Goal: Information Seeking & Learning: Check status

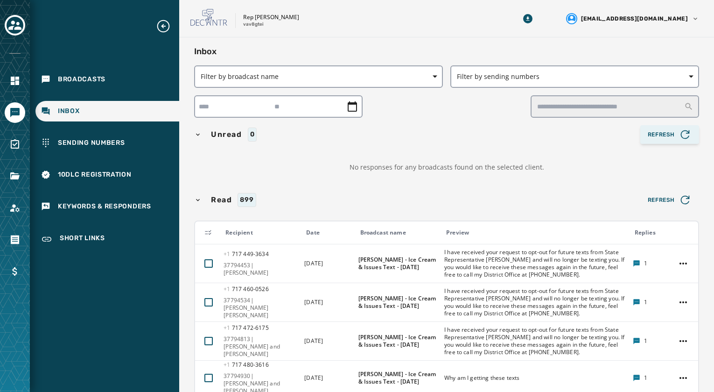
click at [659, 135] on span "Refresh" at bounding box center [670, 134] width 44 height 13
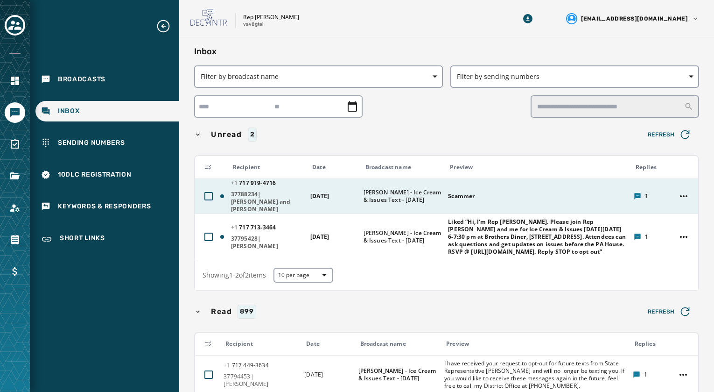
click at [471, 199] on div "Scammer" at bounding box center [537, 196] width 179 height 15
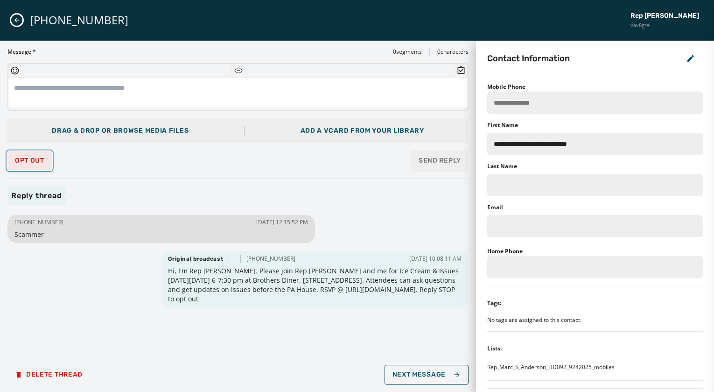
click at [29, 159] on span "Opt Out" at bounding box center [29, 160] width 29 height 7
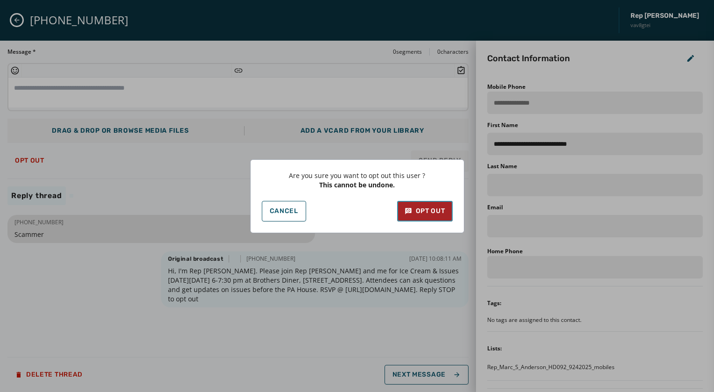
click at [424, 212] on div "Opt Out" at bounding box center [425, 210] width 41 height 9
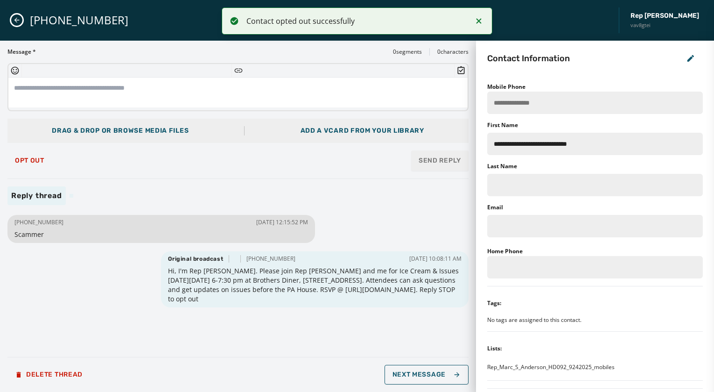
click at [20, 18] on icon "Close admin drawer" at bounding box center [16, 19] width 7 height 7
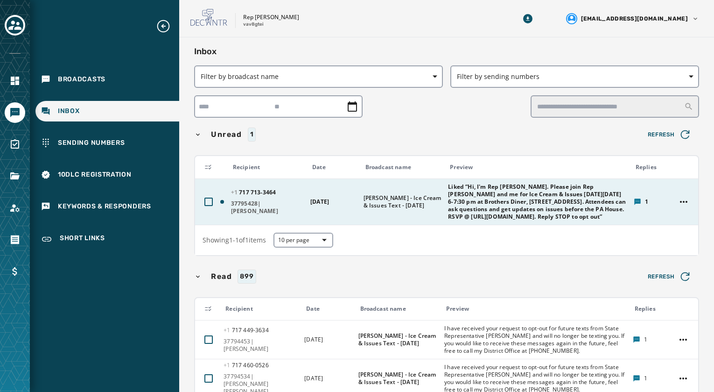
click at [476, 209] on span "Liked “Hi, I'm Rep [PERSON_NAME]. Please join Rep [PERSON_NAME] and me for Ice …" at bounding box center [537, 201] width 179 height 37
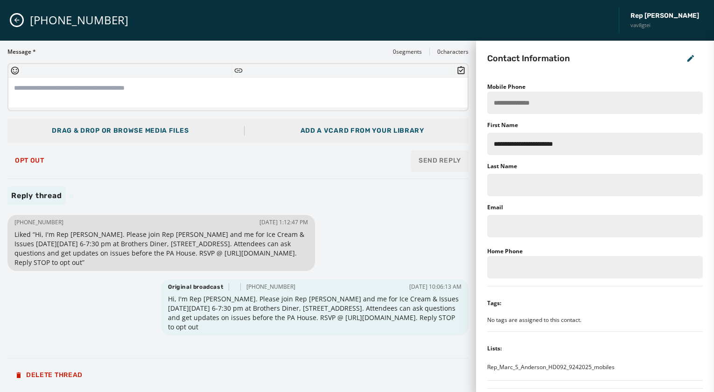
click at [15, 14] on div "[PHONE_NUMBER] Rep [PERSON_NAME] vav8gtei" at bounding box center [357, 20] width 714 height 41
click at [17, 16] on button "Close admin drawer" at bounding box center [16, 19] width 11 height 11
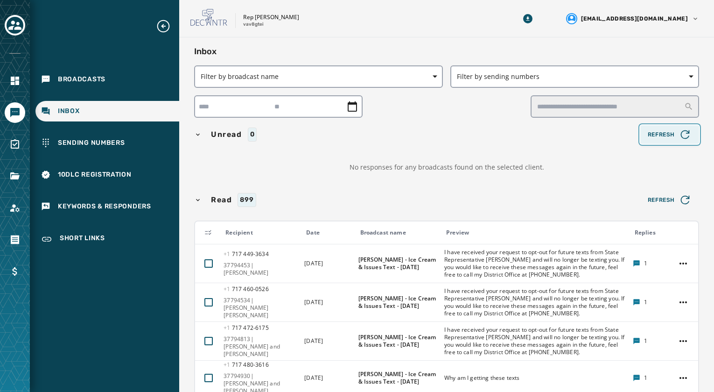
click at [669, 135] on span "Refresh" at bounding box center [670, 134] width 44 height 13
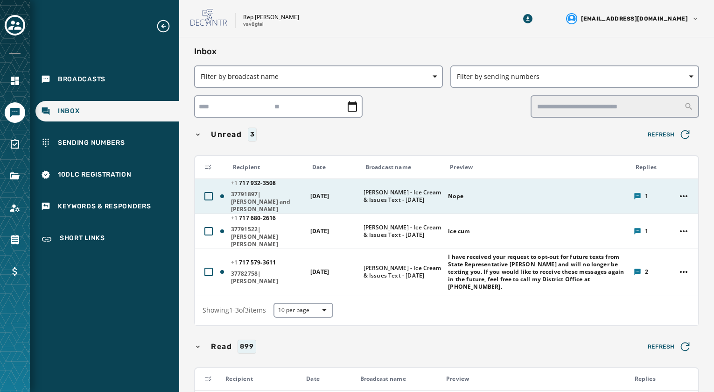
click at [269, 200] on span "37791897|[PERSON_NAME] and [PERSON_NAME]" at bounding box center [267, 202] width 73 height 22
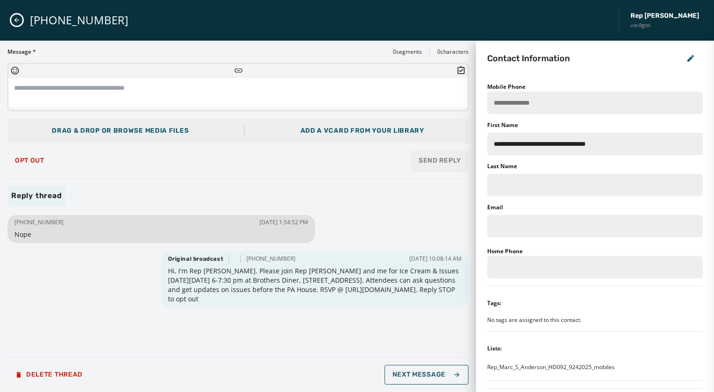
click at [19, 21] on icon "Close admin drawer" at bounding box center [16, 19] width 7 height 7
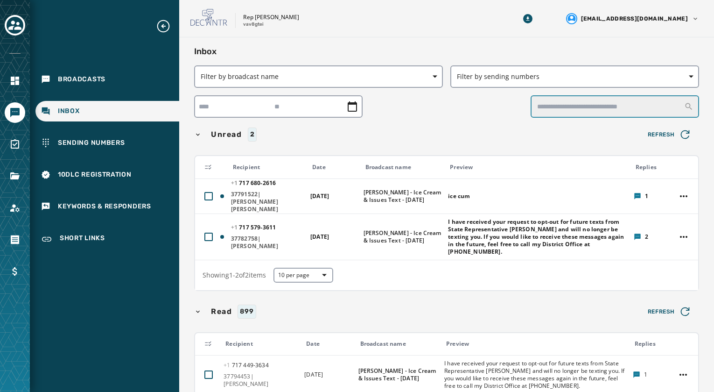
click at [562, 105] on input "text" at bounding box center [615, 106] width 169 height 22
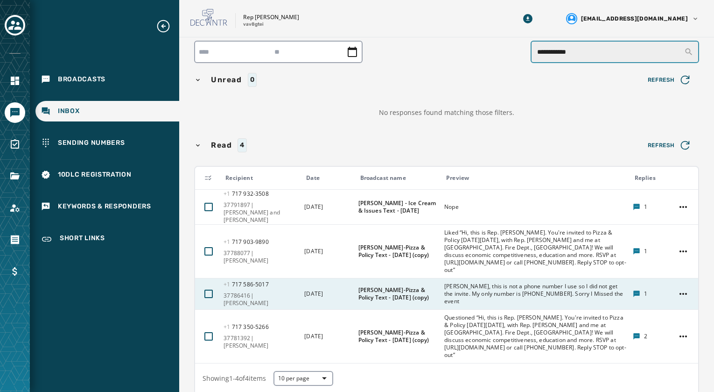
scroll to position [38, 0]
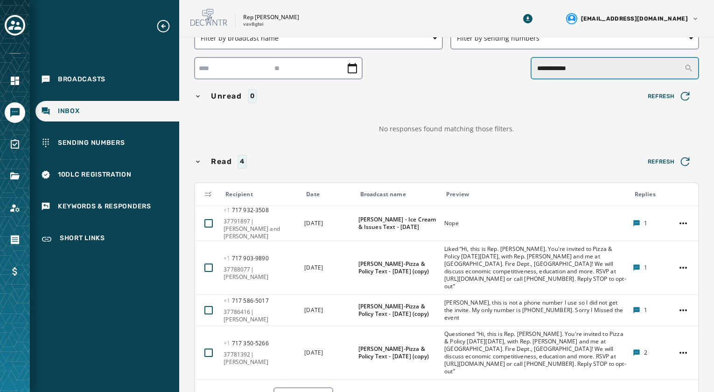
type input "**********"
click at [163, 22] on icon "Expand sub nav menu" at bounding box center [163, 26] width 15 height 15
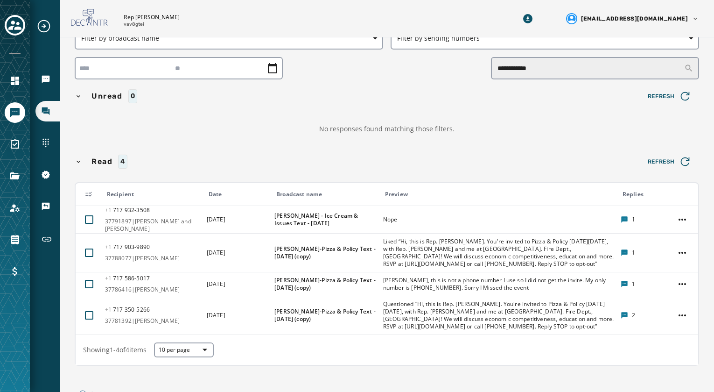
click at [49, 109] on icon "Navigate to Inbox" at bounding box center [46, 111] width 8 height 8
click at [45, 28] on icon "Expand sub nav menu" at bounding box center [43, 26] width 15 height 15
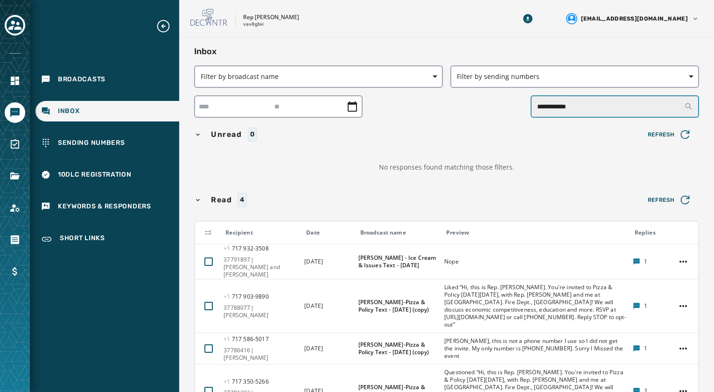
drag, startPoint x: 594, startPoint y: 101, endPoint x: 480, endPoint y: 104, distance: 114.9
click at [479, 104] on div "**********" at bounding box center [446, 106] width 505 height 22
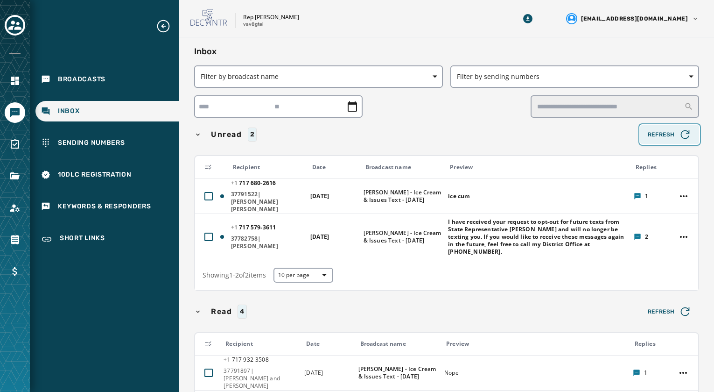
click at [657, 129] on span "Refresh" at bounding box center [670, 134] width 44 height 13
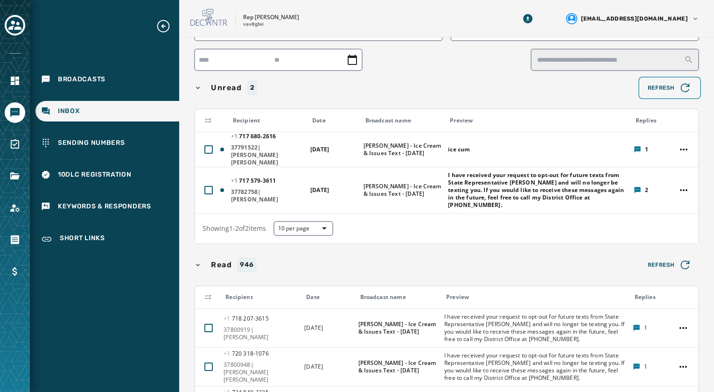
scroll to position [93, 0]
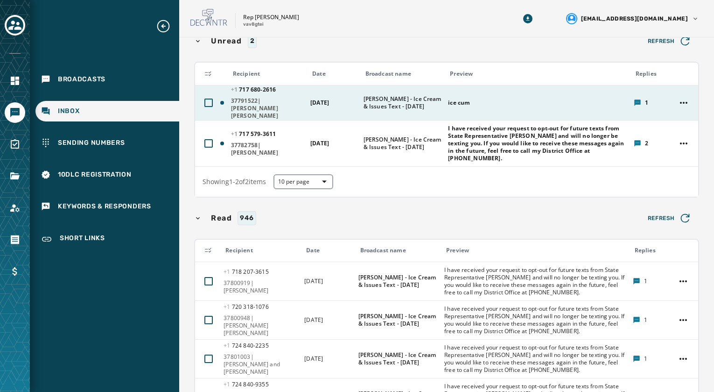
click at [250, 101] on span "37791522|[PERSON_NAME] [PERSON_NAME]" at bounding box center [267, 108] width 73 height 22
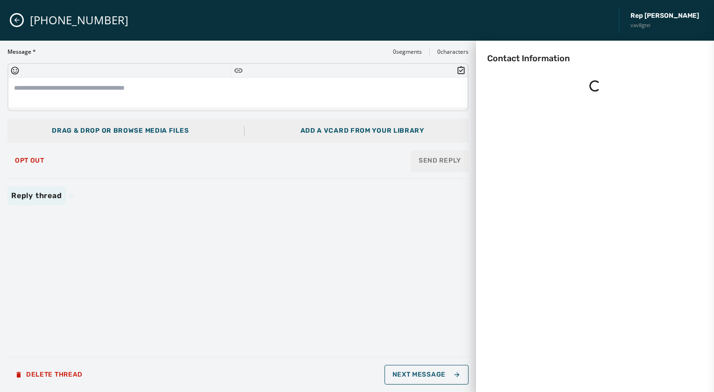
scroll to position [0, 0]
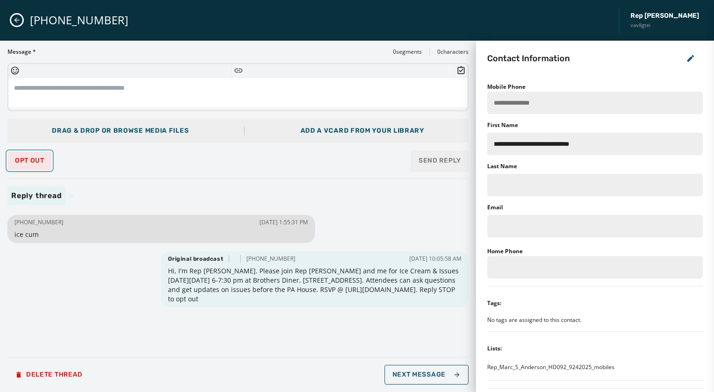
click at [24, 162] on span "Opt Out" at bounding box center [29, 160] width 29 height 7
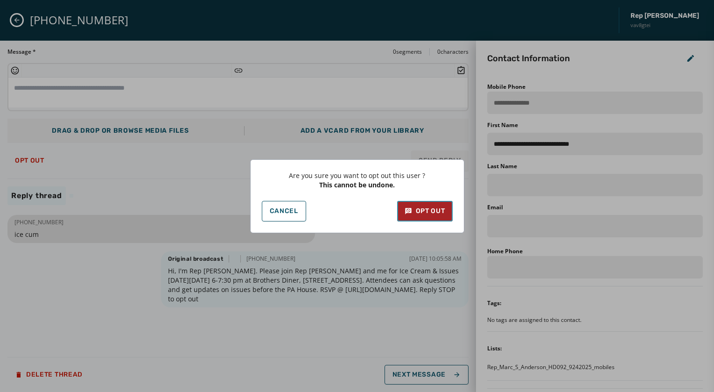
click at [434, 211] on div "Opt Out" at bounding box center [425, 210] width 41 height 9
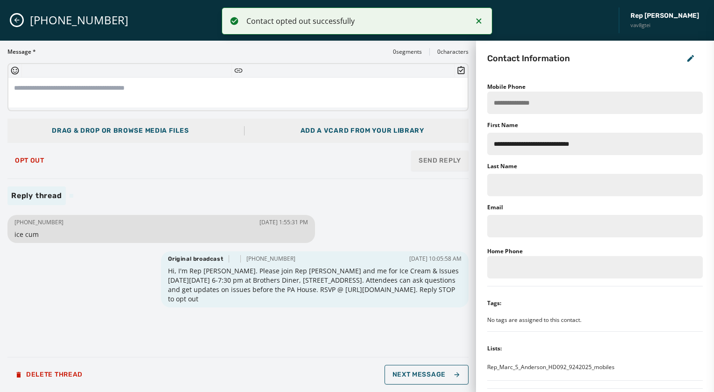
click at [19, 19] on icon "Close admin drawer" at bounding box center [16, 19] width 7 height 7
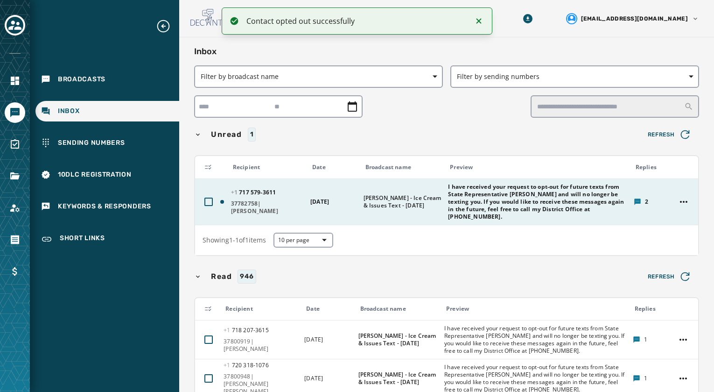
click at [470, 199] on span "I have received your request to opt-out for future texts from State Representat…" at bounding box center [537, 201] width 179 height 37
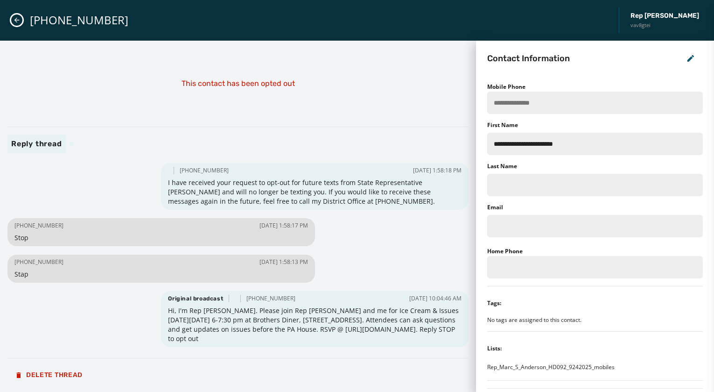
click at [18, 21] on icon "Close admin drawer" at bounding box center [16, 19] width 7 height 7
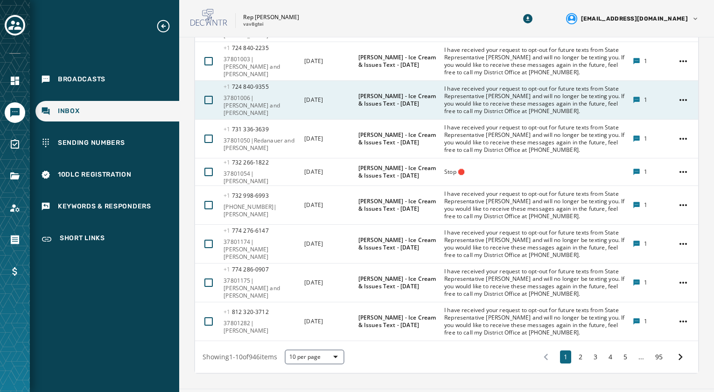
scroll to position [280, 0]
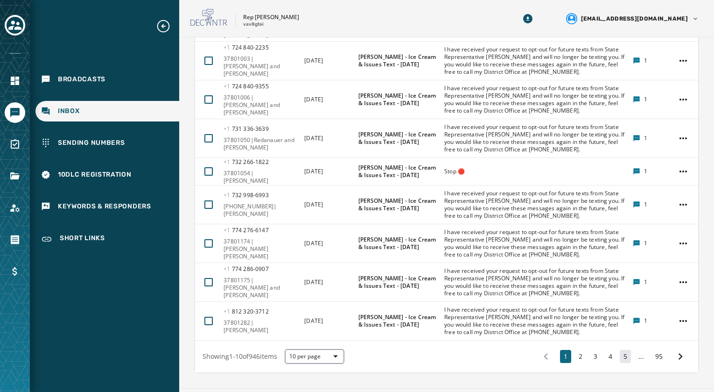
click at [620, 357] on button "5" at bounding box center [625, 356] width 11 height 13
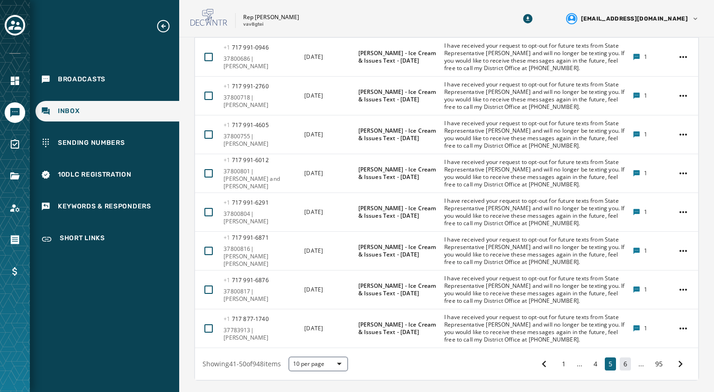
click at [620, 359] on button "6" at bounding box center [625, 363] width 11 height 13
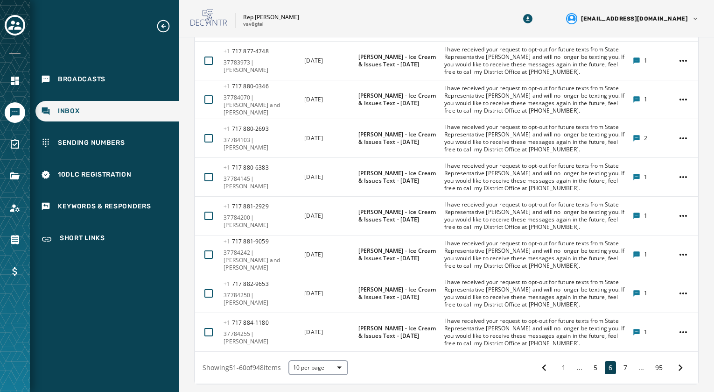
scroll to position [289, 0]
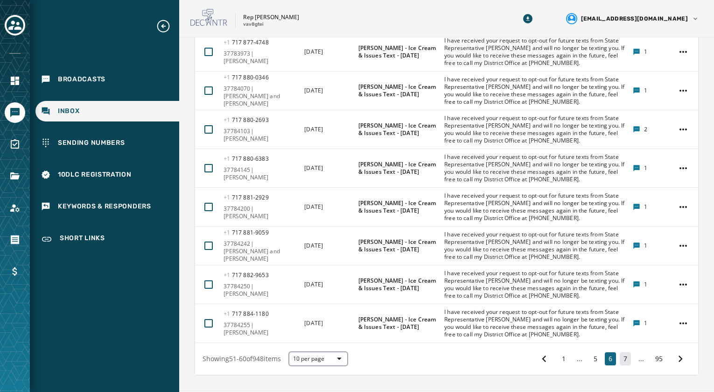
click at [620, 358] on button "7" at bounding box center [625, 358] width 11 height 13
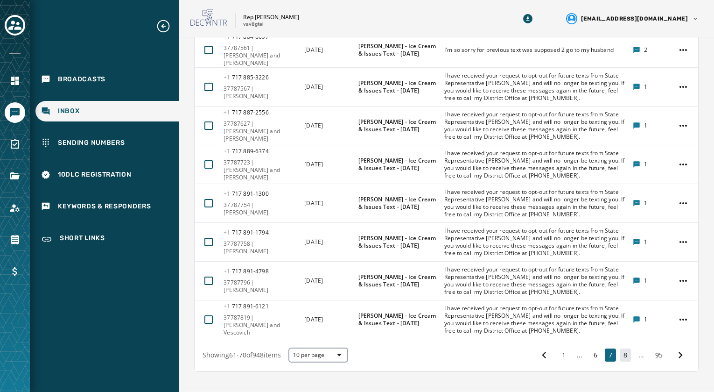
click at [620, 349] on button "8" at bounding box center [625, 354] width 11 height 13
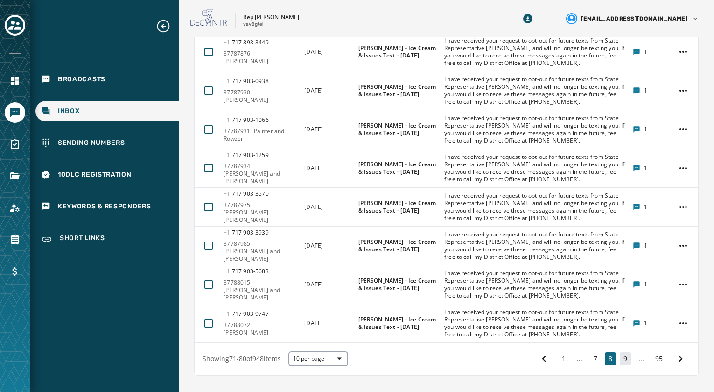
click at [620, 357] on button "9" at bounding box center [625, 358] width 11 height 13
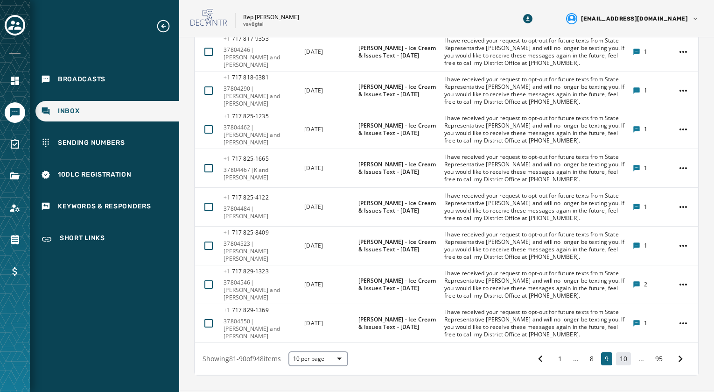
click at [616, 358] on button "10" at bounding box center [623, 358] width 15 height 13
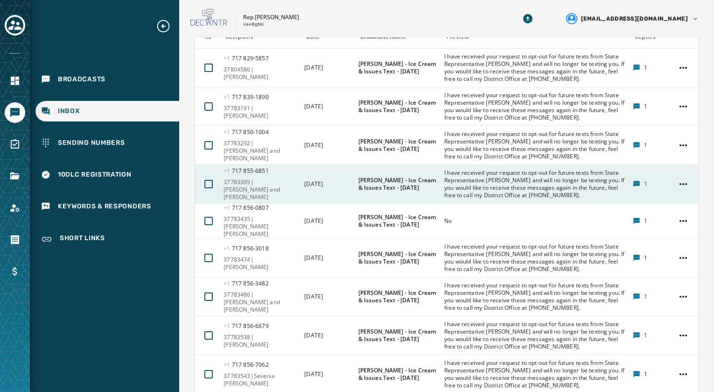
scroll to position [304, 0]
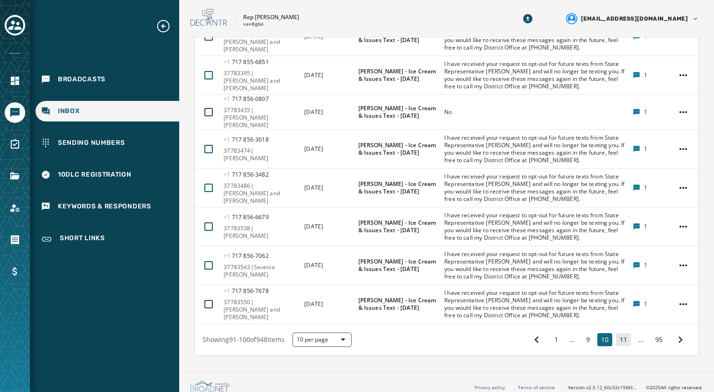
click at [618, 333] on button "11" at bounding box center [623, 339] width 15 height 13
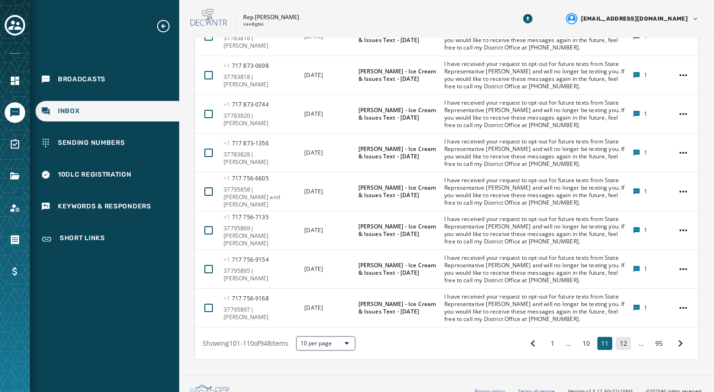
click at [619, 343] on button "12" at bounding box center [623, 343] width 15 height 13
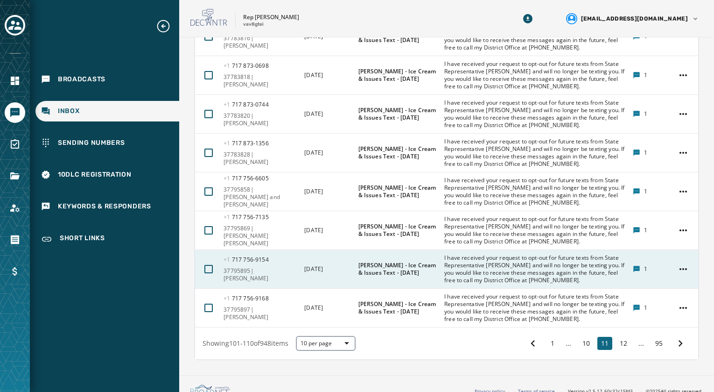
scroll to position [293, 0]
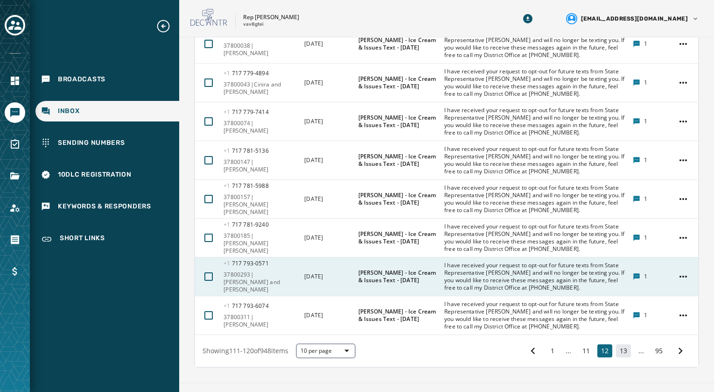
click at [620, 344] on button "13" at bounding box center [623, 350] width 15 height 13
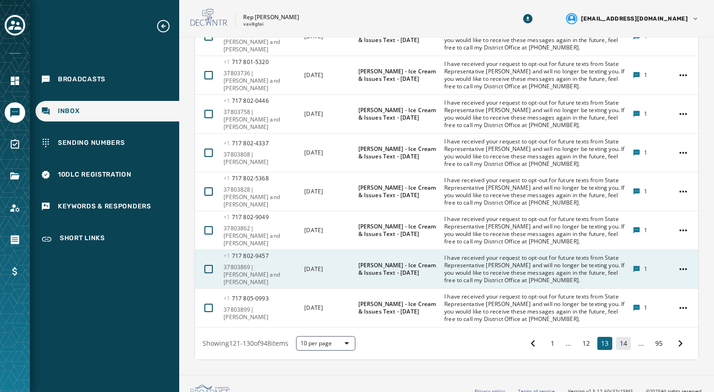
click at [616, 342] on button "14" at bounding box center [623, 343] width 15 height 13
click at [618, 340] on button "15" at bounding box center [623, 343] width 15 height 13
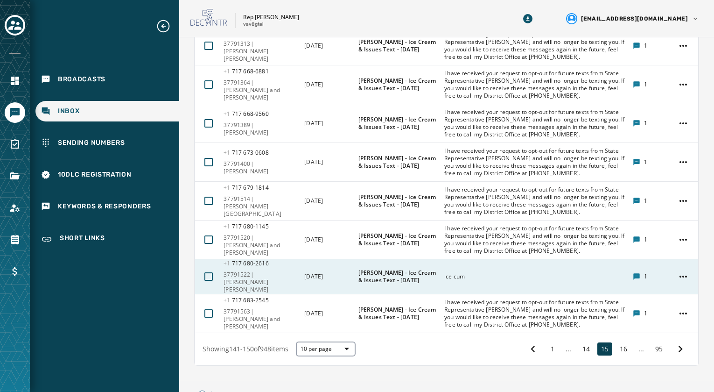
scroll to position [304, 0]
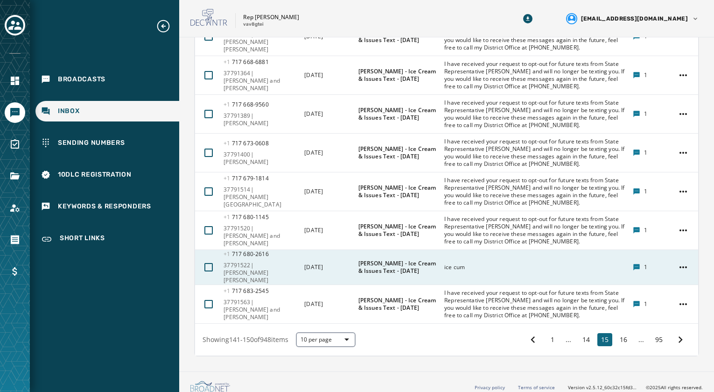
click at [250, 267] on span "37791522|[PERSON_NAME] [PERSON_NAME]" at bounding box center [261, 273] width 75 height 22
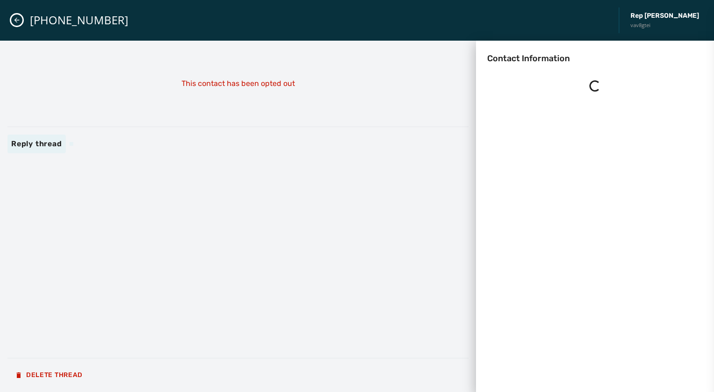
scroll to position [0, 0]
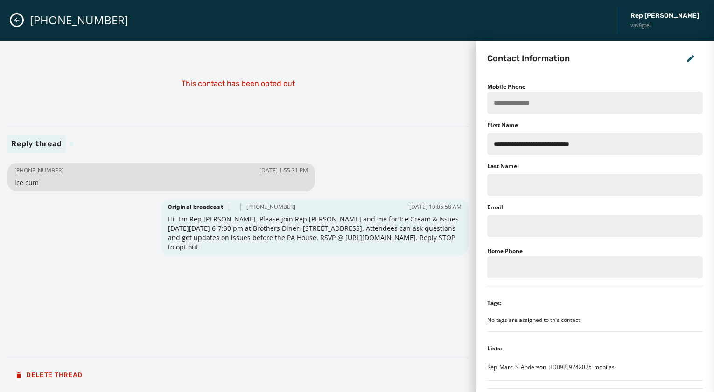
click at [17, 22] on icon "Close admin drawer" at bounding box center [16, 20] width 5 height 5
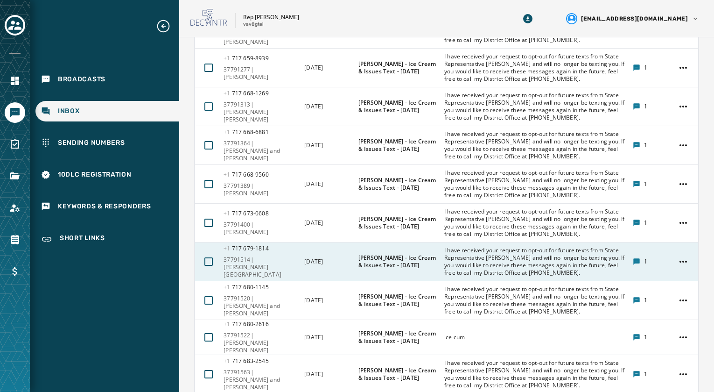
scroll to position [280, 0]
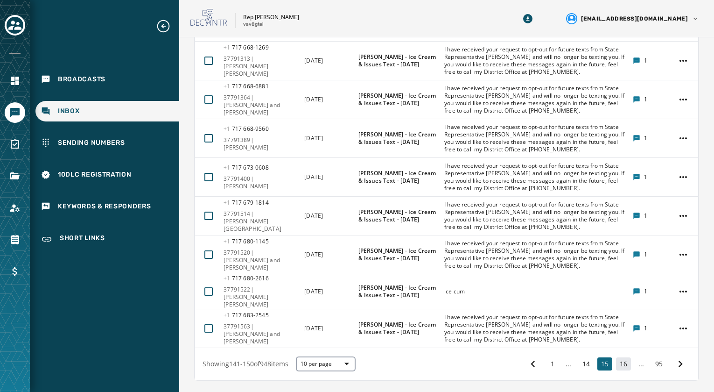
click at [618, 357] on button "16" at bounding box center [623, 363] width 15 height 13
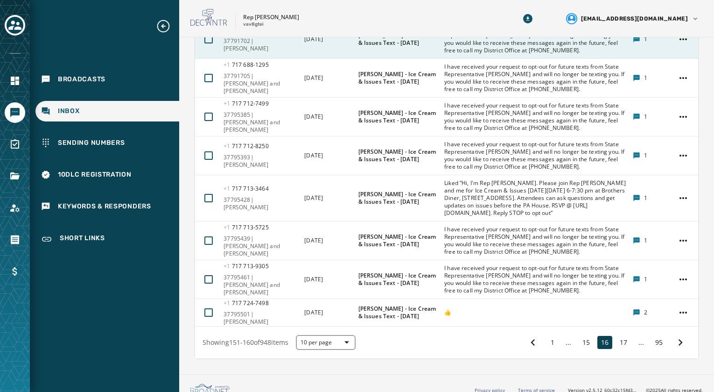
scroll to position [312, 0]
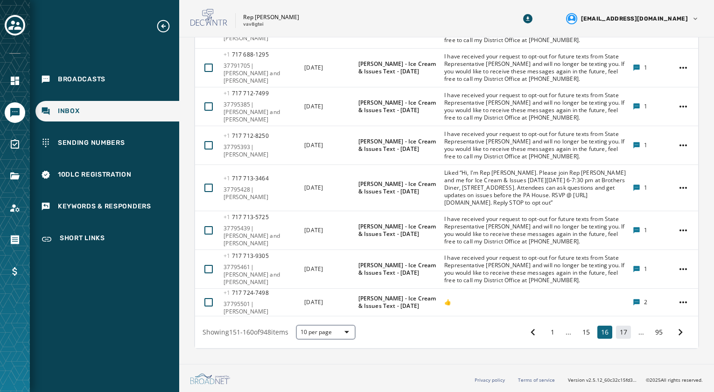
click at [616, 327] on button "17" at bounding box center [623, 331] width 15 height 13
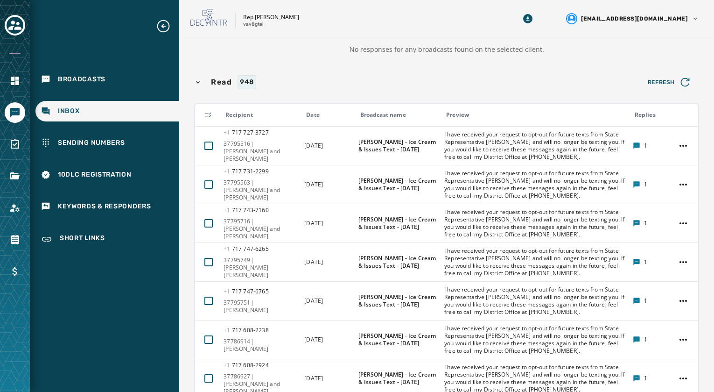
scroll to position [304, 0]
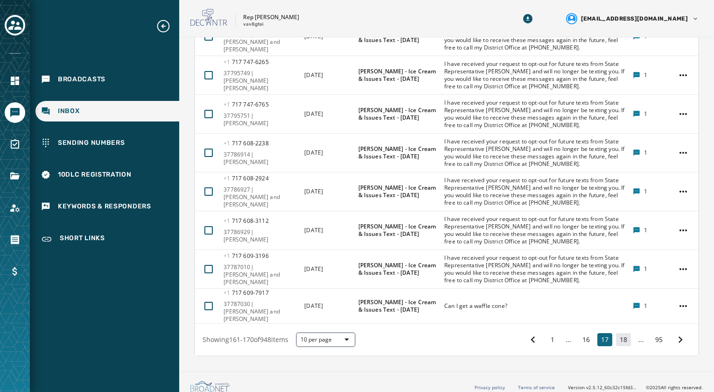
click at [616, 333] on button "18" at bounding box center [623, 339] width 15 height 13
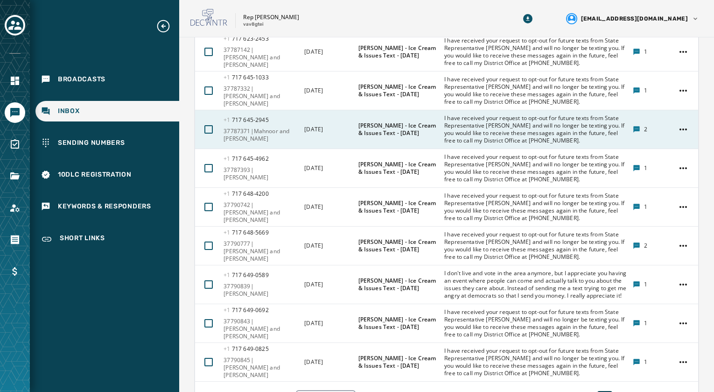
scroll to position [312, 0]
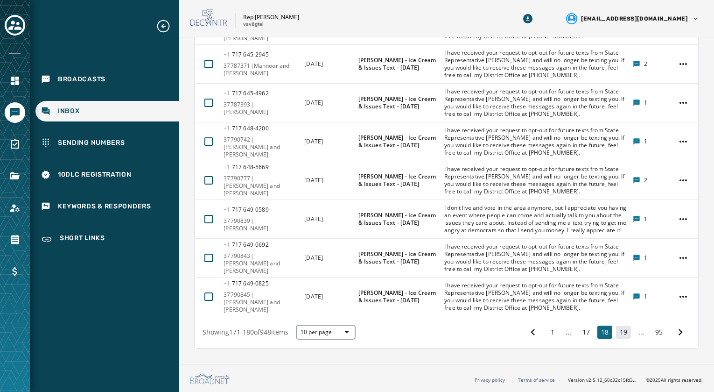
click at [616, 332] on button "19" at bounding box center [623, 331] width 15 height 13
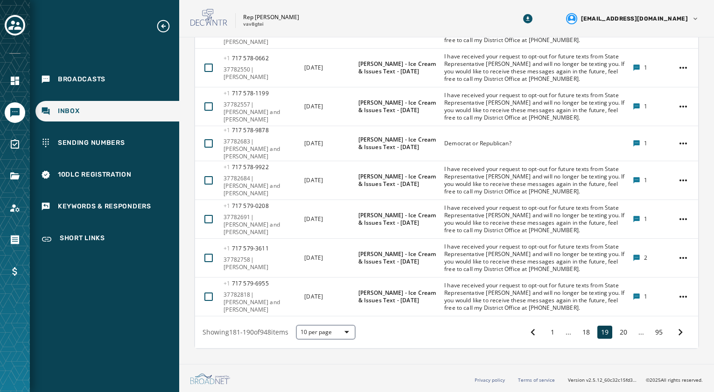
scroll to position [304, 0]
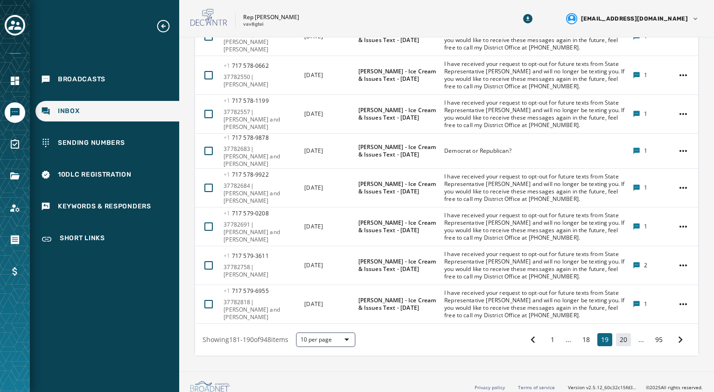
click at [618, 333] on button "20" at bounding box center [623, 339] width 15 height 13
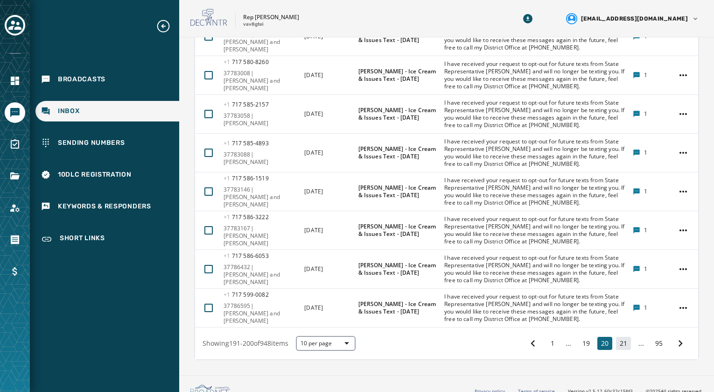
click at [617, 343] on button "21" at bounding box center [623, 343] width 15 height 13
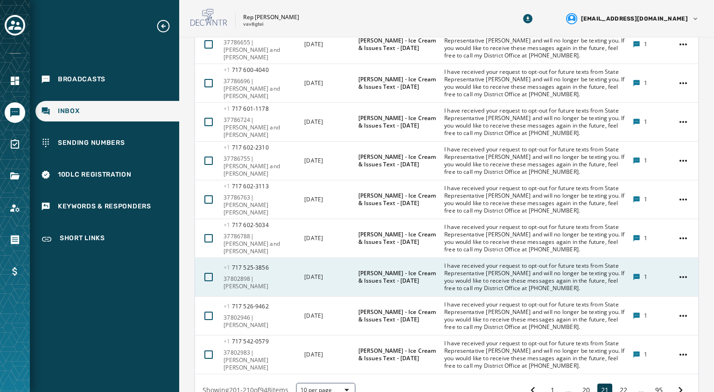
scroll to position [304, 0]
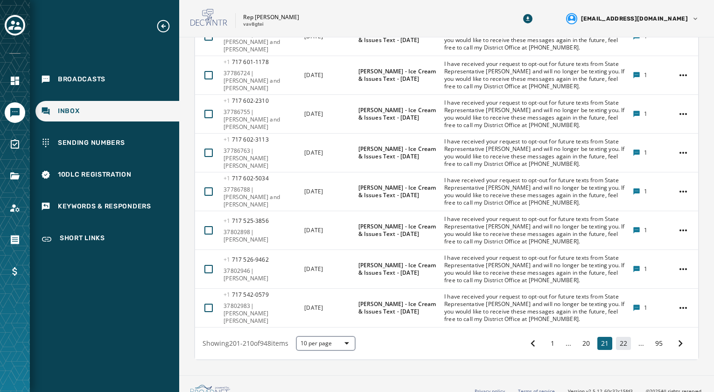
click at [616, 340] on button "22" at bounding box center [623, 343] width 15 height 13
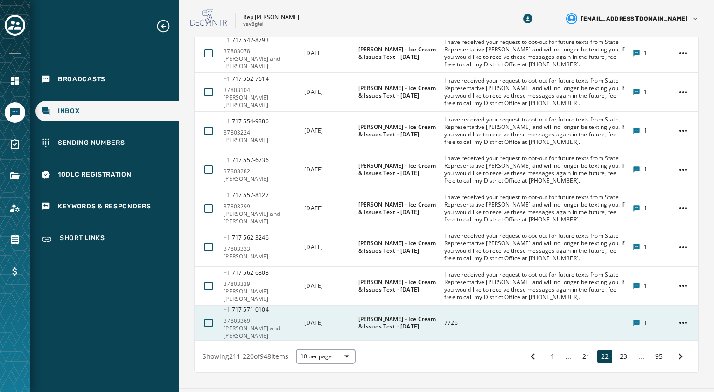
scroll to position [304, 0]
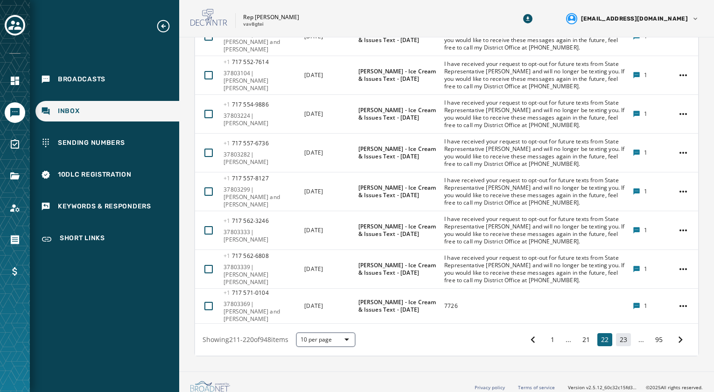
click at [620, 334] on button "23" at bounding box center [623, 339] width 15 height 13
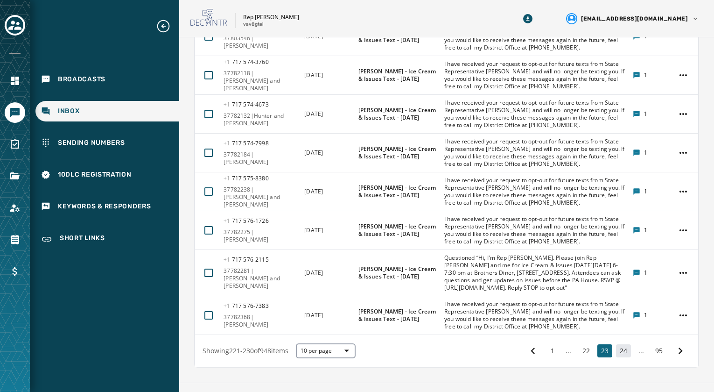
click at [616, 353] on button "24" at bounding box center [623, 350] width 15 height 13
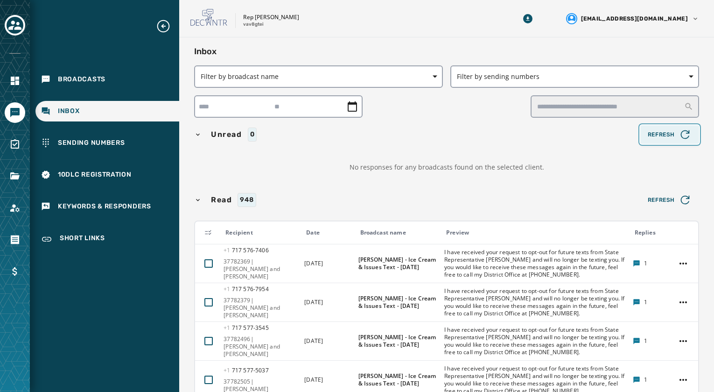
click at [667, 134] on span "Refresh" at bounding box center [670, 134] width 44 height 13
click at [679, 137] on icon "button" at bounding box center [685, 134] width 13 height 13
click at [665, 131] on span "Refresh" at bounding box center [670, 134] width 44 height 13
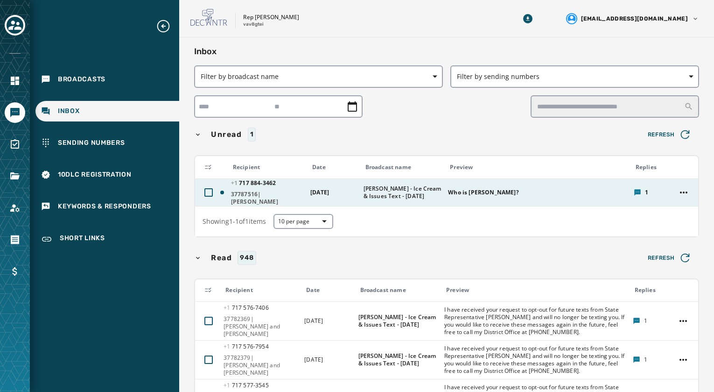
click at [262, 198] on span "37787516|[PERSON_NAME]" at bounding box center [267, 198] width 73 height 15
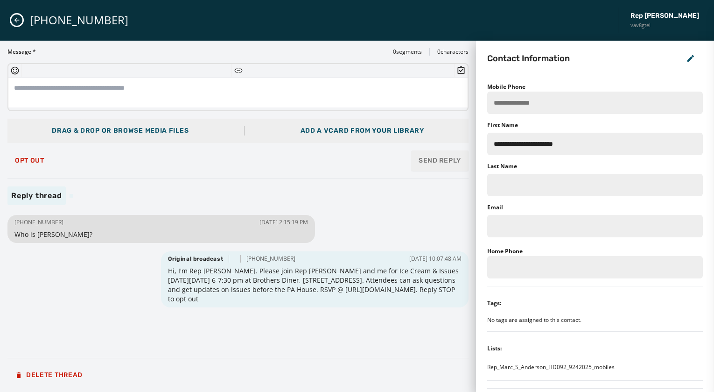
click at [19, 22] on icon "Close admin drawer" at bounding box center [16, 19] width 7 height 7
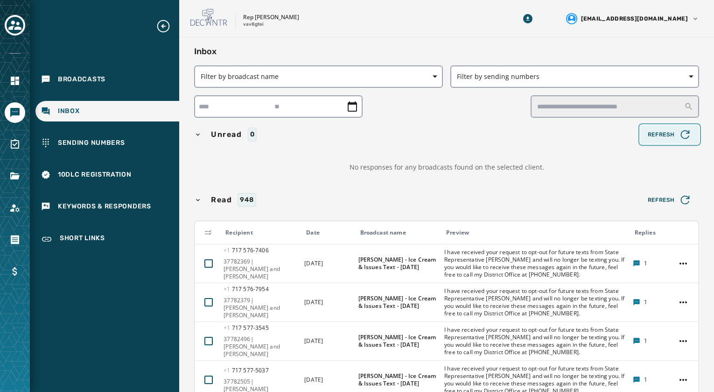
click at [658, 131] on span "Refresh" at bounding box center [670, 134] width 44 height 13
click at [663, 137] on span "Refresh" at bounding box center [670, 134] width 44 height 13
click at [648, 139] on span "Refresh" at bounding box center [670, 134] width 44 height 13
click at [552, 108] on input "text" at bounding box center [615, 106] width 169 height 22
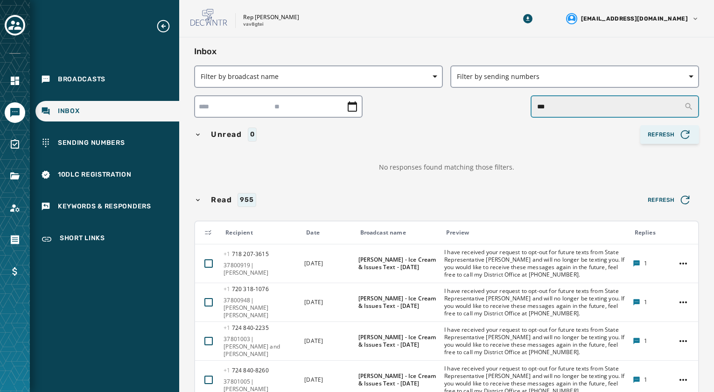
type input "***"
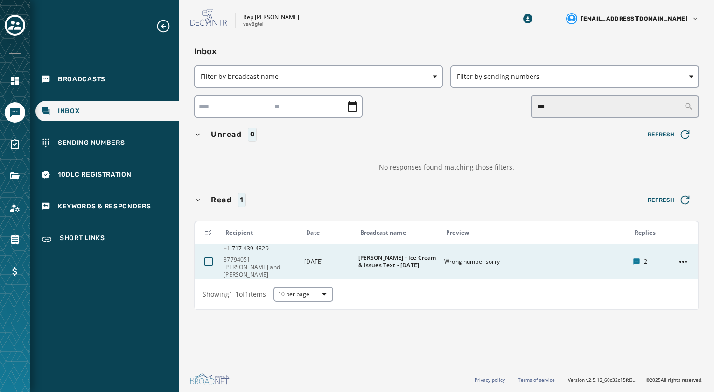
click at [258, 256] on span "37794051|[PERSON_NAME] and [PERSON_NAME]" at bounding box center [261, 267] width 75 height 22
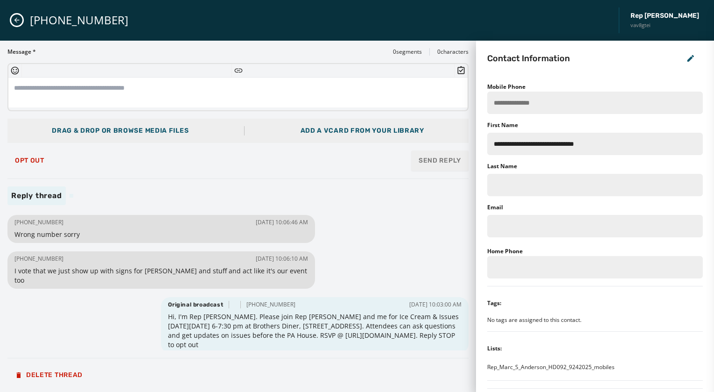
click at [18, 21] on icon "Close admin drawer" at bounding box center [16, 19] width 7 height 7
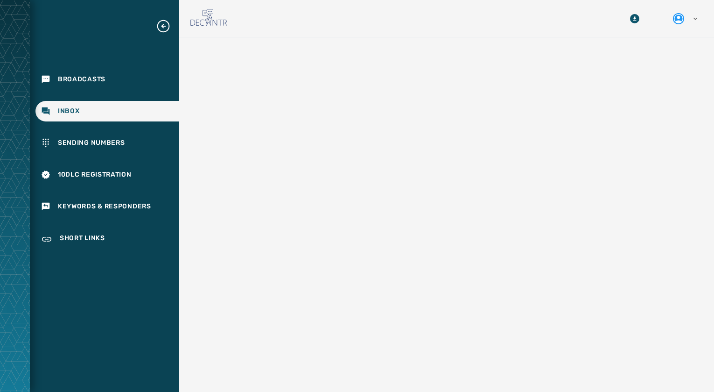
click at [72, 109] on span "Inbox" at bounding box center [69, 110] width 22 height 9
